Goal: Information Seeking & Learning: Check status

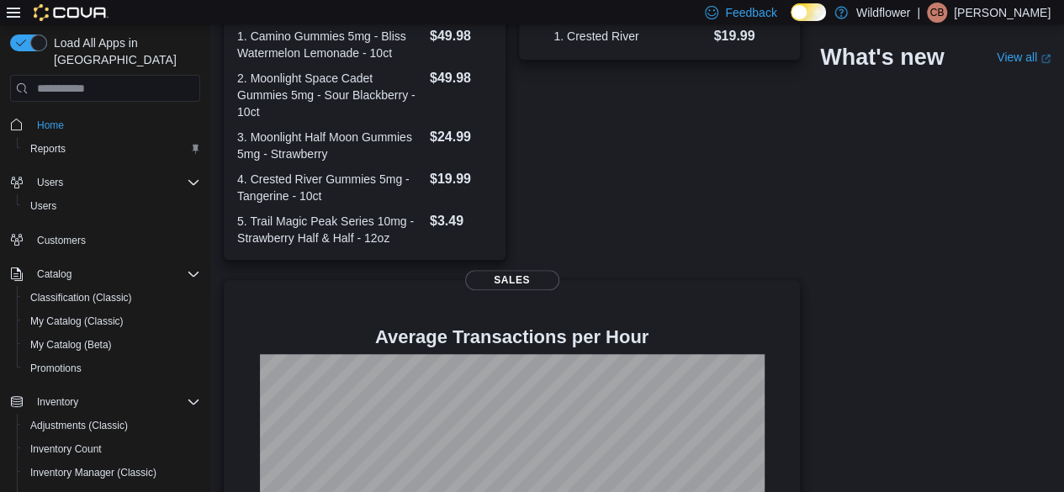
scroll to position [654, 0]
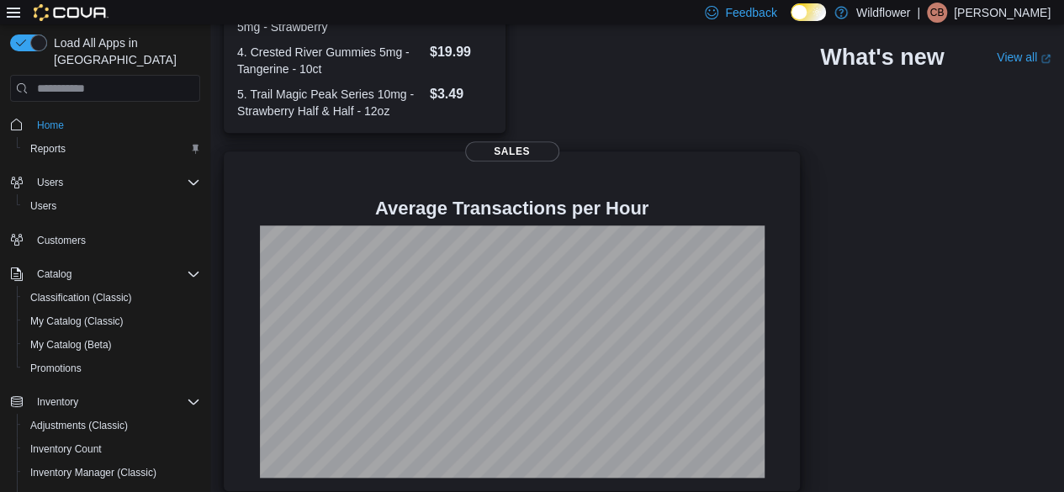
click at [769, 241] on div at bounding box center [511, 351] width 549 height 252
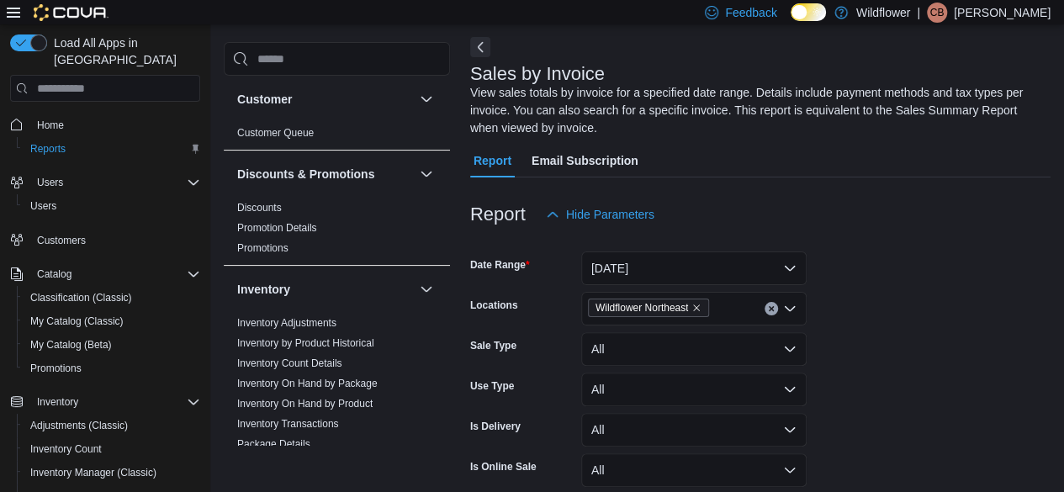
scroll to position [74, 0]
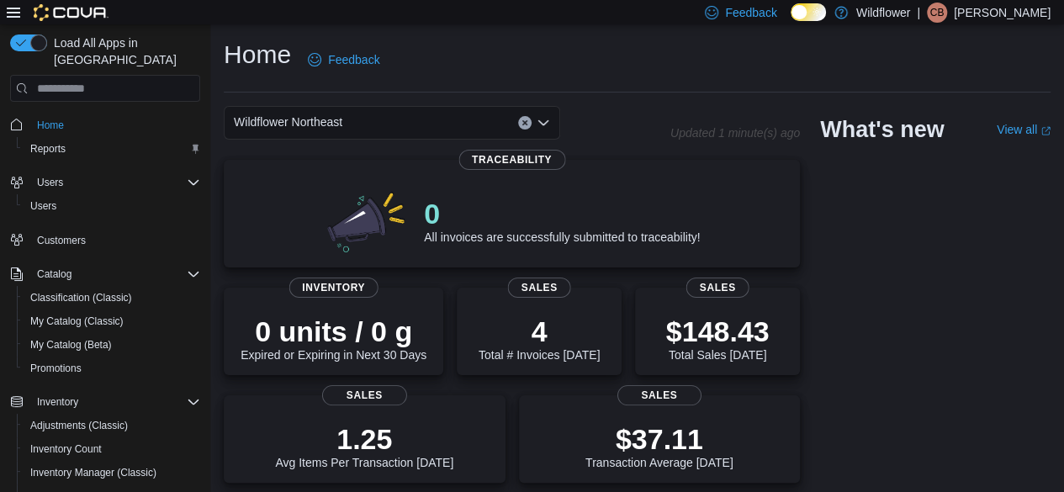
click at [480, 122] on div "Wildflower Northeast" at bounding box center [392, 123] width 336 height 34
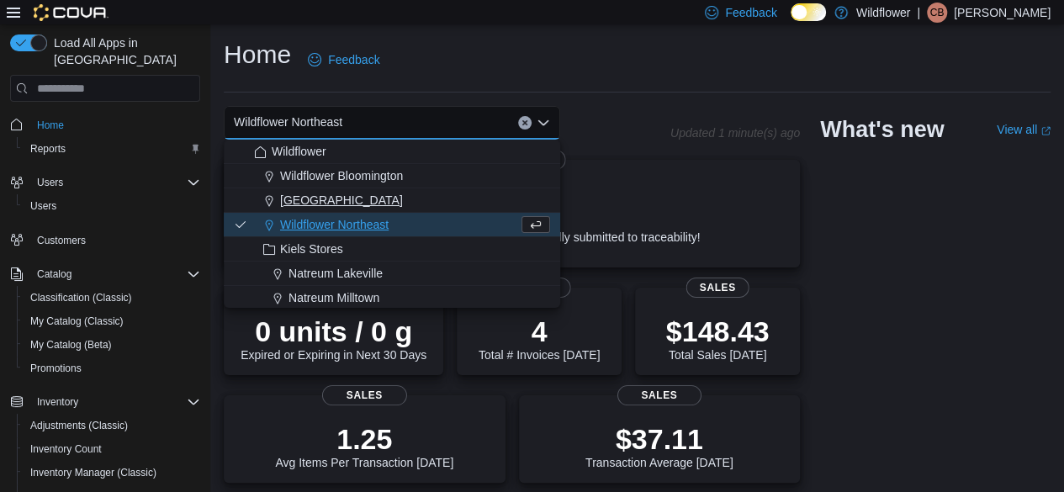
click at [391, 206] on span "[GEOGRAPHIC_DATA]" at bounding box center [341, 200] width 123 height 17
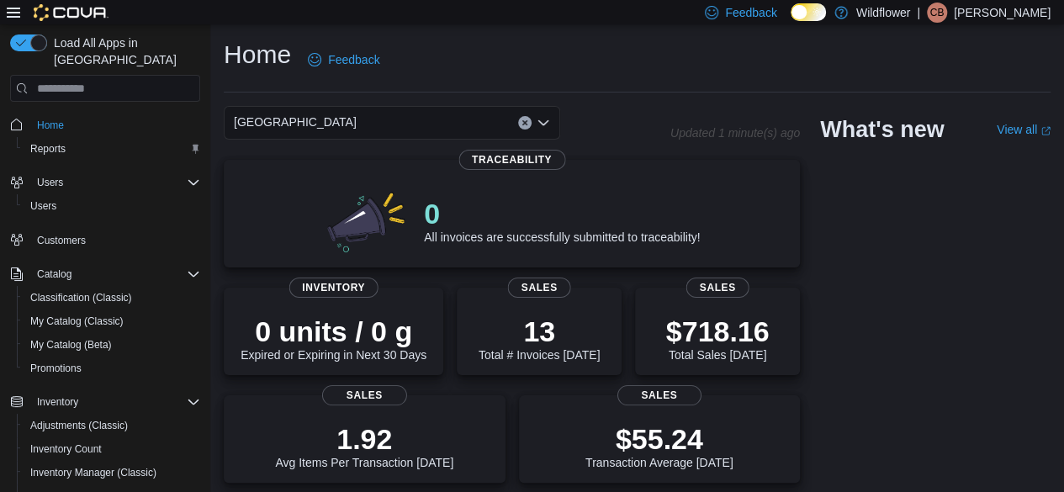
click at [387, 123] on div "Wildflower North Loop Combo box. Selected. Wildflower North Loop. Press Backspa…" at bounding box center [392, 123] width 336 height 34
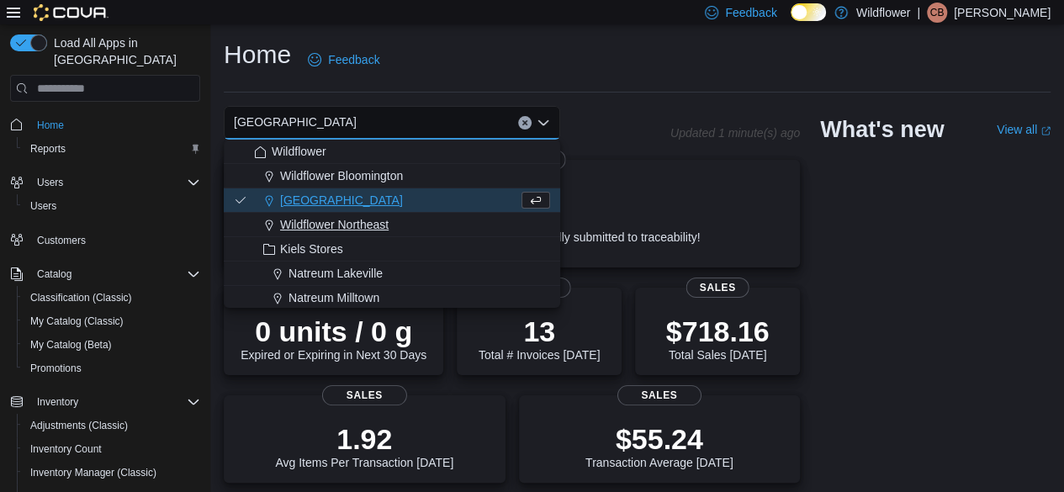
click at [358, 213] on button "Wildflower Northeast" at bounding box center [392, 225] width 336 height 24
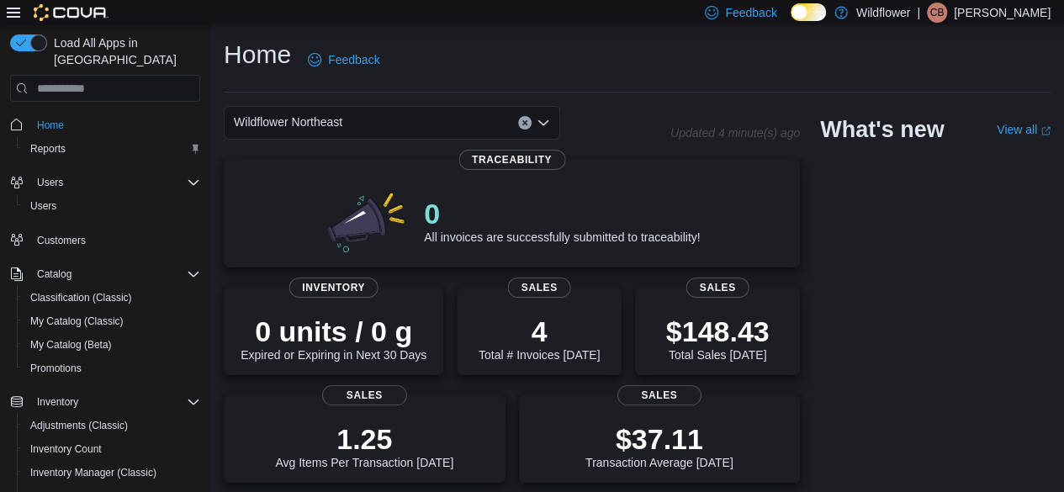
click at [598, 50] on div "Home Feedback" at bounding box center [637, 60] width 827 height 44
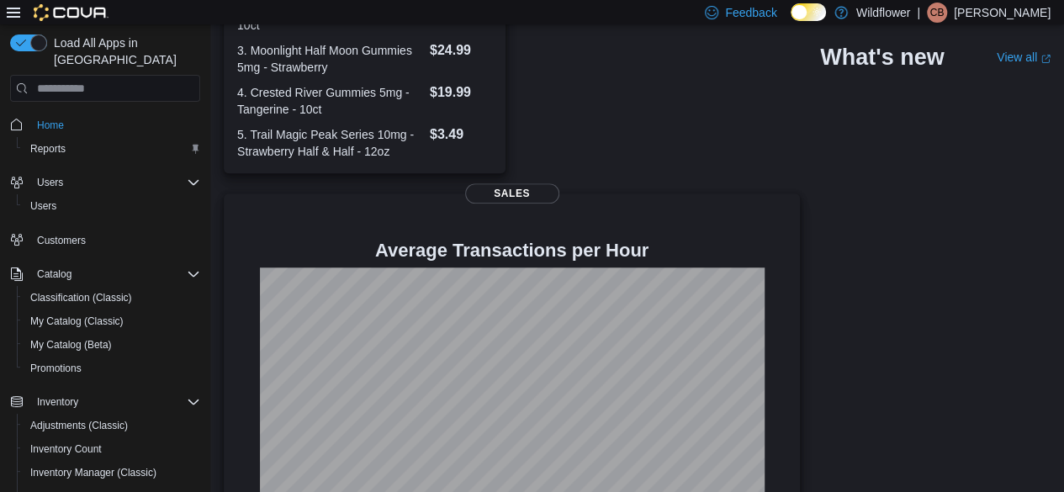
scroll to position [654, 0]
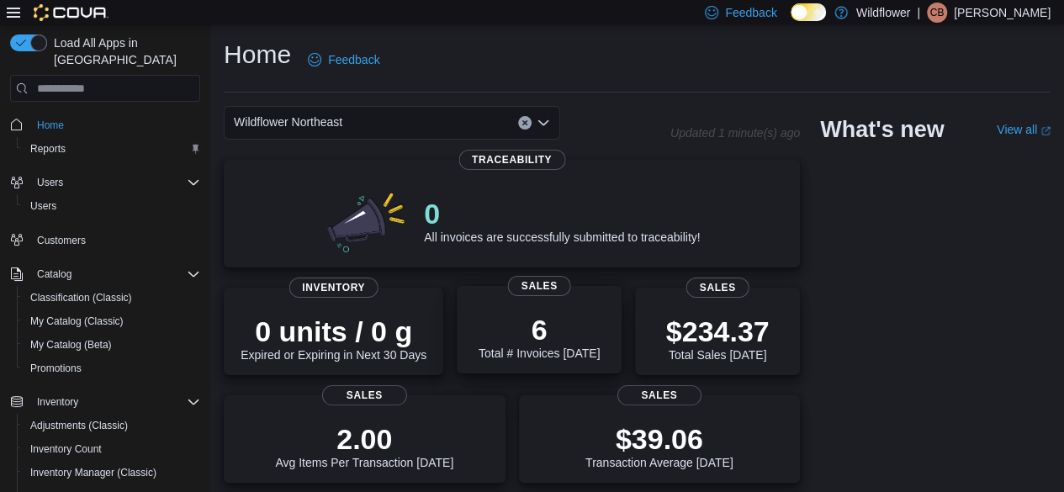
click at [492, 342] on p "6" at bounding box center [539, 330] width 121 height 34
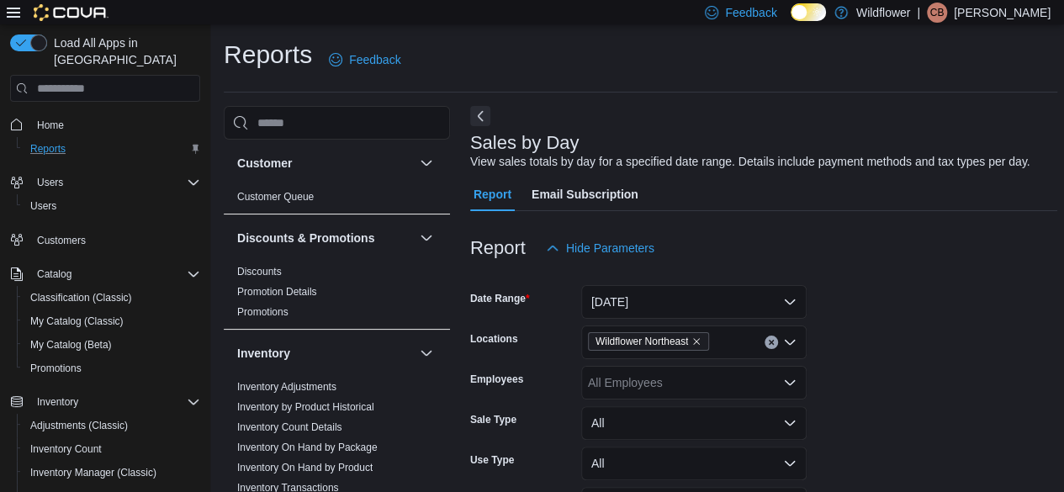
click at [54, 137] on button "Reports" at bounding box center [112, 149] width 190 height 24
click at [50, 119] on span "Home" at bounding box center [50, 125] width 27 height 13
